Goal: Communication & Community: Answer question/provide support

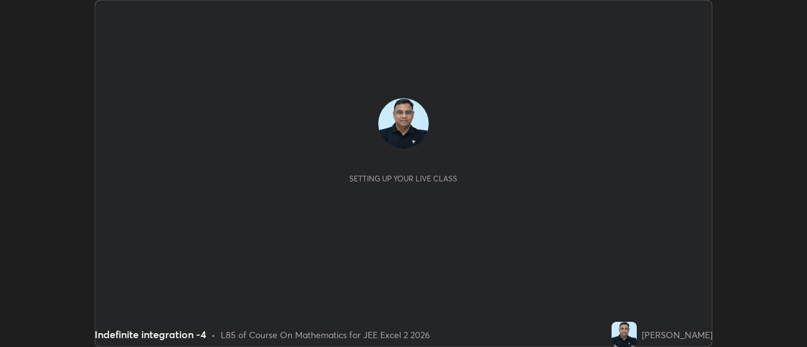
scroll to position [347, 806]
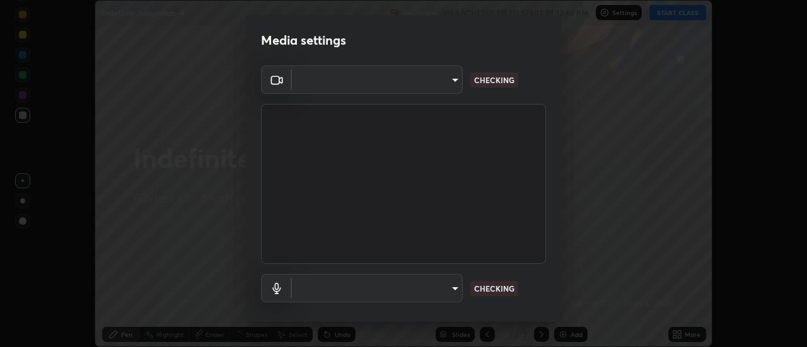
type input "1016c9670ba09e0da1ff6862f255b2c5b4dd1f04ff0e8715a66947f7e461f3c4"
type input "communications"
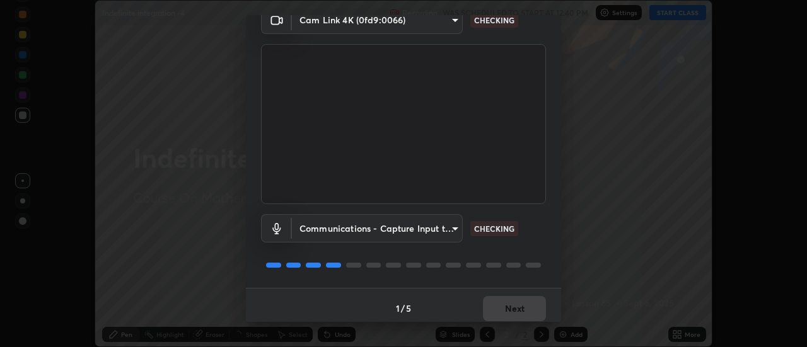
scroll to position [66, 0]
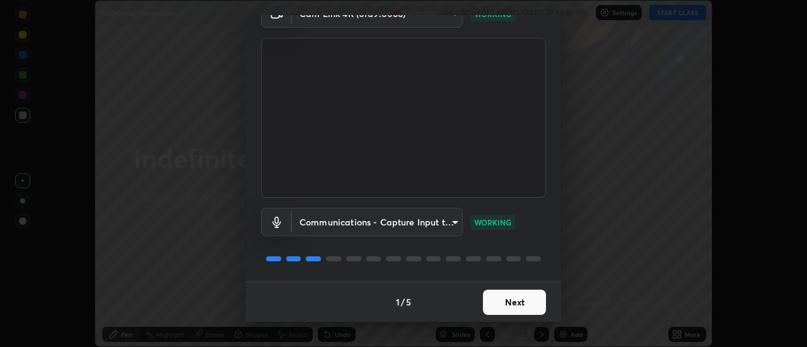
click at [527, 307] on button "Next" at bounding box center [514, 302] width 63 height 25
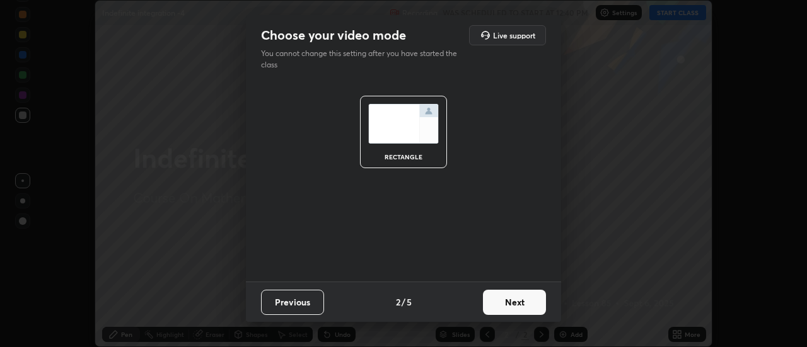
click at [526, 307] on button "Next" at bounding box center [514, 302] width 63 height 25
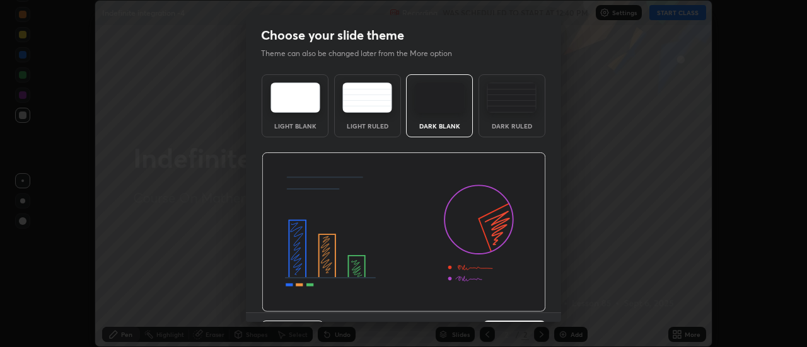
scroll to position [31, 0]
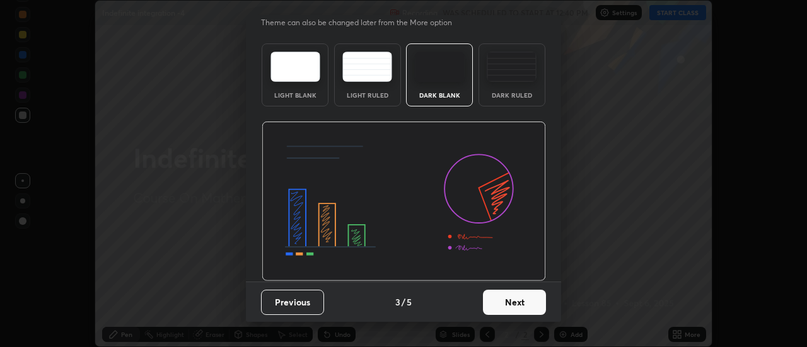
click at [525, 302] on button "Next" at bounding box center [514, 302] width 63 height 25
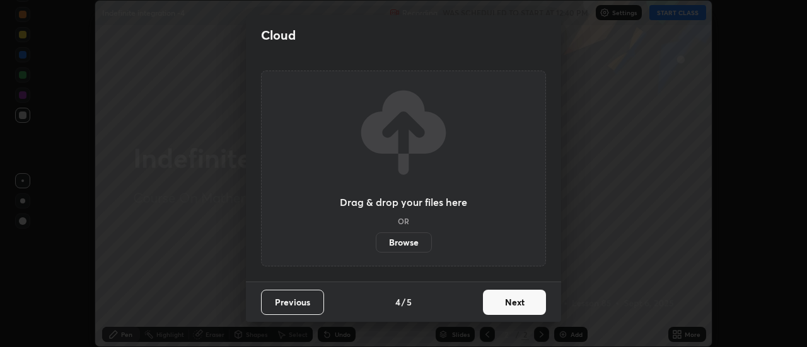
click at [528, 303] on button "Next" at bounding box center [514, 302] width 63 height 25
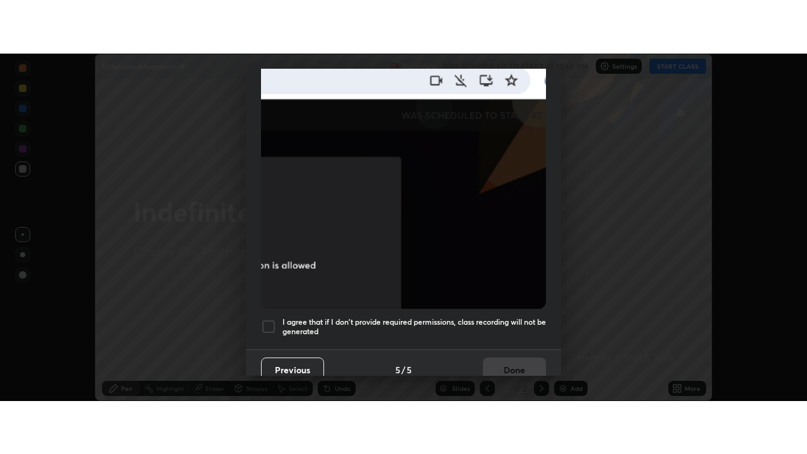
scroll to position [323, 0]
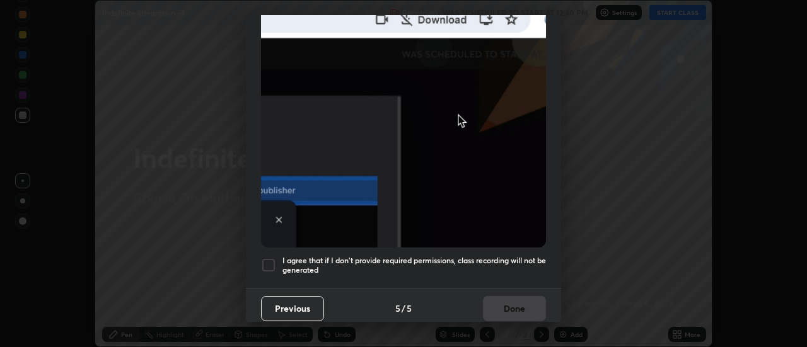
click at [271, 258] on div at bounding box center [268, 265] width 15 height 15
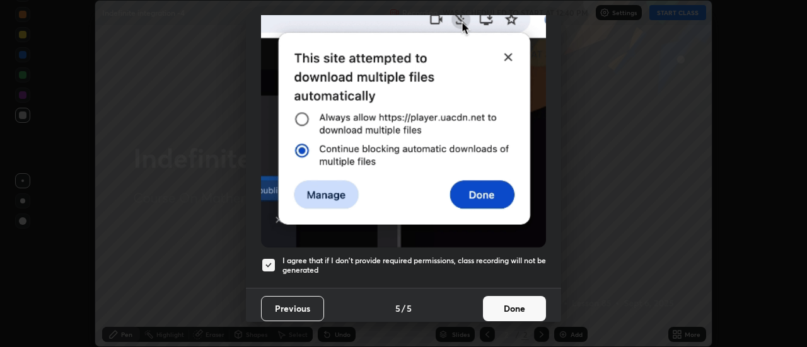
click at [497, 304] on button "Done" at bounding box center [514, 308] width 63 height 25
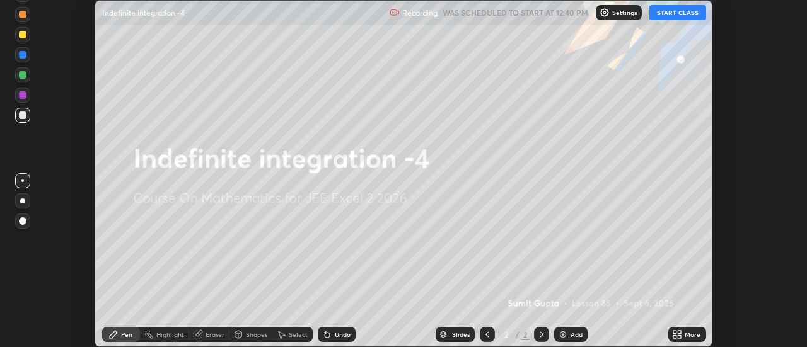
click at [570, 337] on div "Add" at bounding box center [576, 334] width 12 height 6
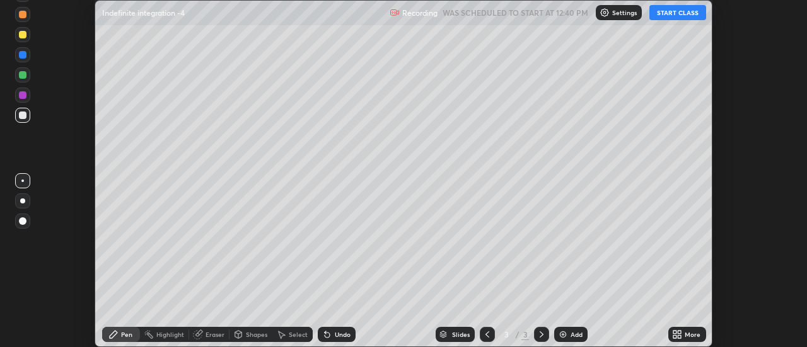
click at [675, 332] on icon at bounding box center [674, 332] width 3 height 3
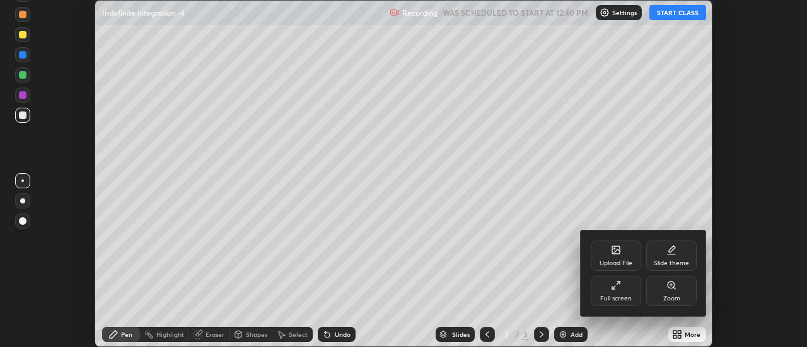
click at [627, 296] on div "Full screen" at bounding box center [616, 299] width 32 height 6
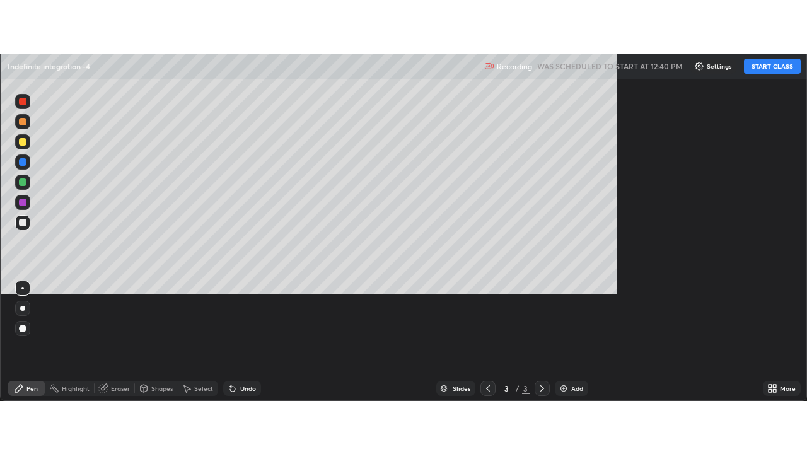
scroll to position [454, 807]
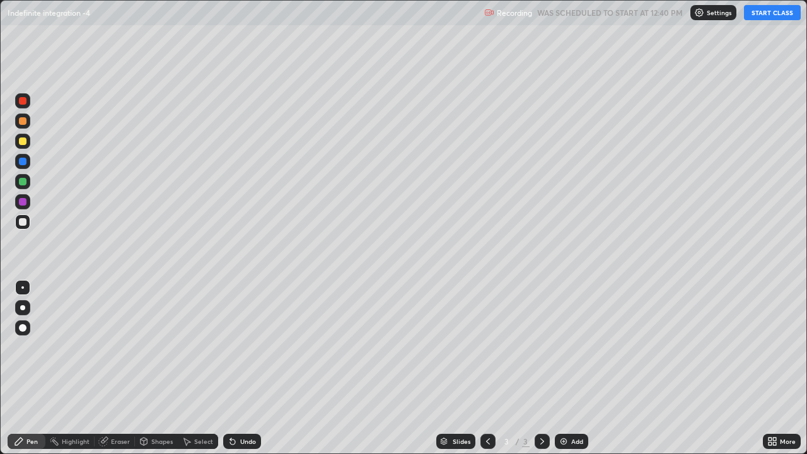
click at [766, 14] on button "START CLASS" at bounding box center [772, 12] width 57 height 15
click at [572, 347] on div "Add" at bounding box center [571, 441] width 33 height 15
click at [564, 347] on img at bounding box center [563, 441] width 10 height 10
click at [25, 124] on div at bounding box center [23, 121] width 8 height 8
click at [575, 347] on div "Add" at bounding box center [577, 441] width 12 height 6
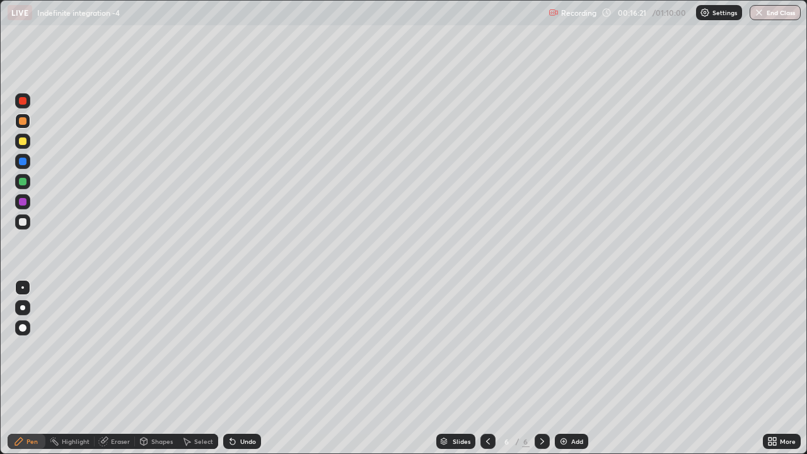
click at [23, 222] on div at bounding box center [23, 222] width 8 height 8
click at [486, 347] on icon at bounding box center [488, 441] width 10 height 10
click at [547, 347] on div at bounding box center [541, 441] width 15 height 15
click at [486, 347] on icon at bounding box center [488, 441] width 10 height 10
click at [19, 123] on div at bounding box center [23, 121] width 8 height 8
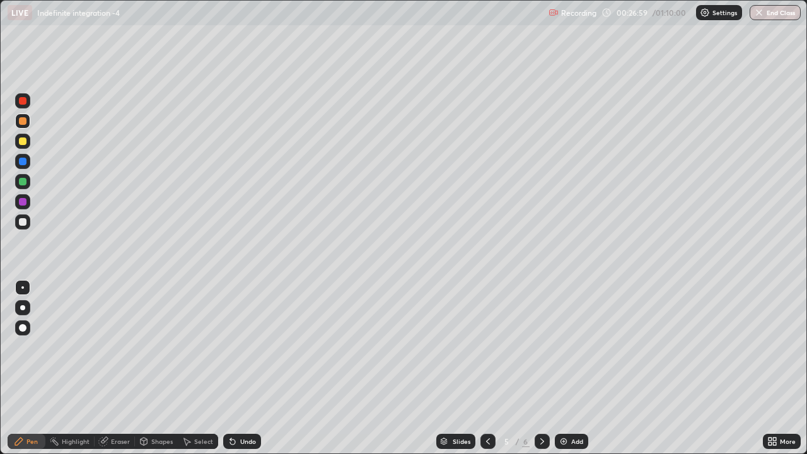
click at [542, 347] on icon at bounding box center [542, 441] width 10 height 10
click at [576, 347] on div "Add" at bounding box center [577, 441] width 12 height 6
click at [29, 228] on div at bounding box center [22, 222] width 15 height 20
click at [485, 347] on icon at bounding box center [488, 441] width 10 height 10
click at [488, 347] on icon at bounding box center [488, 441] width 10 height 10
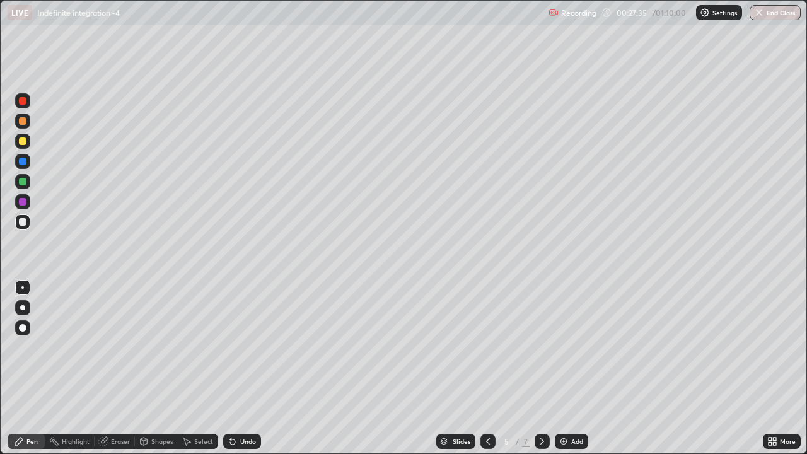
click at [538, 347] on icon at bounding box center [542, 441] width 10 height 10
click at [539, 347] on icon at bounding box center [542, 441] width 10 height 10
click at [571, 347] on div "Add" at bounding box center [577, 441] width 12 height 6
click at [571, 347] on div "Add" at bounding box center [571, 441] width 33 height 15
click at [250, 347] on div "Undo" at bounding box center [242, 441] width 38 height 15
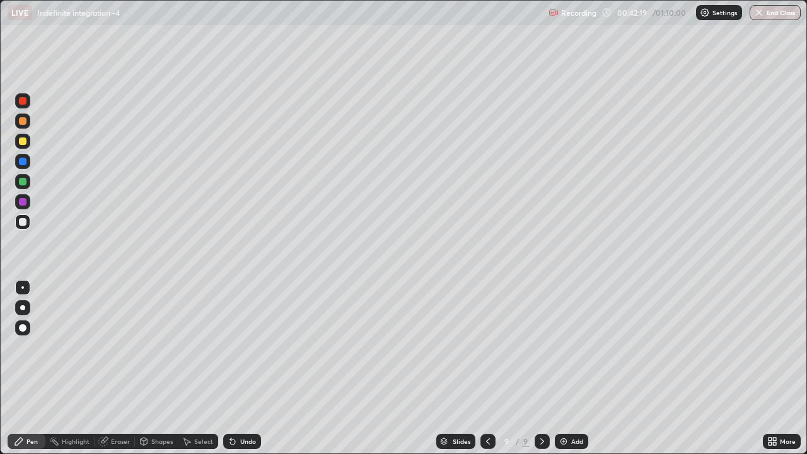
click at [250, 347] on div "Undo" at bounding box center [242, 441] width 38 height 15
click at [251, 347] on div "Undo" at bounding box center [242, 441] width 38 height 15
click at [250, 347] on div "Undo" at bounding box center [242, 441] width 38 height 15
click at [248, 347] on div "Undo" at bounding box center [248, 441] width 16 height 6
click at [244, 347] on div "Undo" at bounding box center [248, 441] width 16 height 6
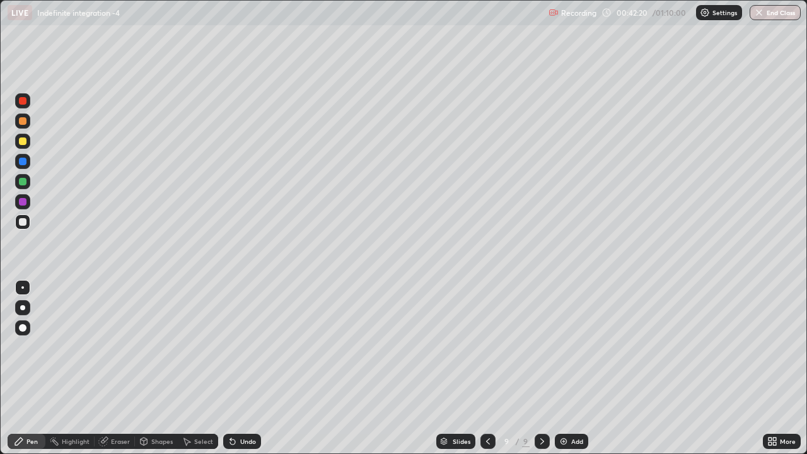
click at [240, 347] on div "Undo" at bounding box center [248, 441] width 16 height 6
click at [238, 347] on div "Undo" at bounding box center [242, 441] width 38 height 15
click at [241, 347] on div "Undo" at bounding box center [242, 441] width 38 height 15
click at [243, 347] on div "Undo" at bounding box center [242, 441] width 38 height 15
click at [247, 347] on div "Undo" at bounding box center [242, 441] width 38 height 15
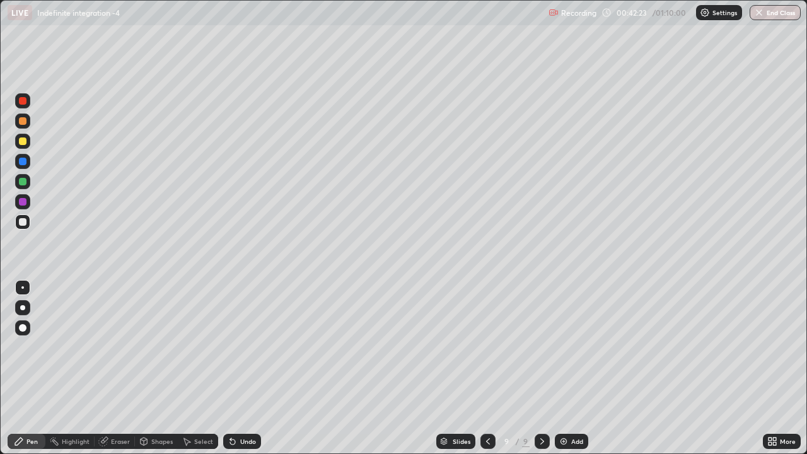
click at [246, 347] on div "Undo" at bounding box center [248, 441] width 16 height 6
click at [486, 347] on icon at bounding box center [488, 441] width 10 height 10
click at [485, 347] on icon at bounding box center [488, 441] width 10 height 10
click at [486, 347] on icon at bounding box center [488, 441] width 10 height 10
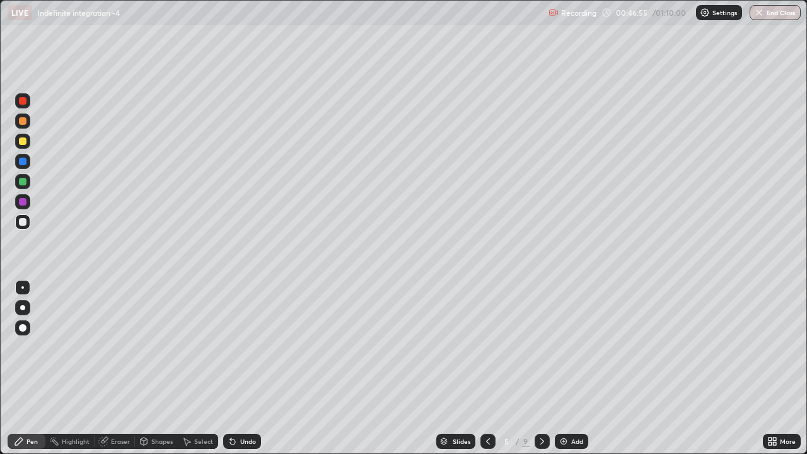
click at [491, 347] on icon at bounding box center [488, 441] width 10 height 10
click at [541, 347] on icon at bounding box center [542, 441] width 10 height 10
click at [541, 347] on icon at bounding box center [542, 441] width 4 height 6
click at [540, 347] on icon at bounding box center [542, 441] width 10 height 10
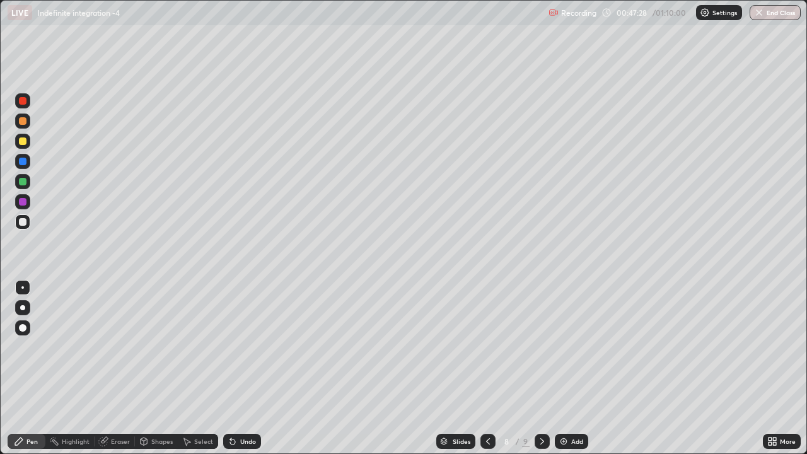
click at [542, 347] on div at bounding box center [541, 441] width 15 height 15
click at [573, 347] on div "Add" at bounding box center [571, 441] width 33 height 15
click at [488, 347] on icon at bounding box center [487, 441] width 10 height 10
click at [539, 347] on icon at bounding box center [542, 441] width 10 height 10
click at [568, 347] on div "Add" at bounding box center [571, 441] width 33 height 15
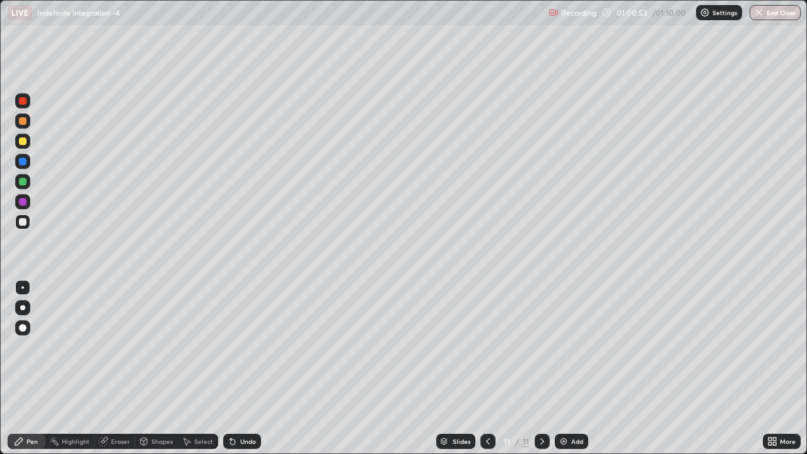
click at [570, 347] on div "Add" at bounding box center [571, 441] width 33 height 15
click at [488, 347] on icon at bounding box center [488, 441] width 10 height 10
click at [548, 347] on div at bounding box center [541, 441] width 15 height 15
click at [122, 347] on div "Eraser" at bounding box center [120, 441] width 19 height 6
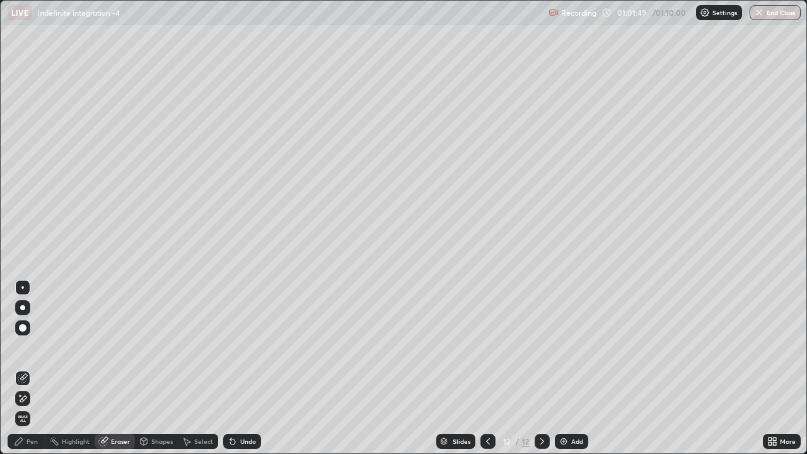
click at [38, 347] on div "Pen" at bounding box center [27, 441] width 38 height 15
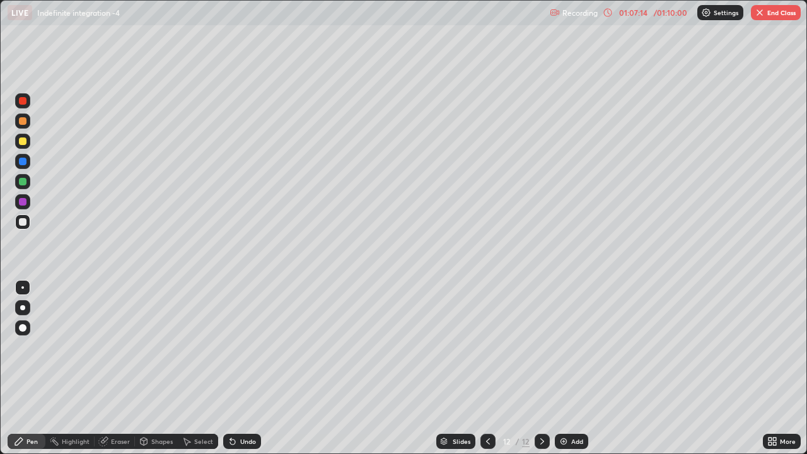
click at [573, 347] on div "Add" at bounding box center [577, 441] width 12 height 6
